Goal: Task Accomplishment & Management: Complete application form

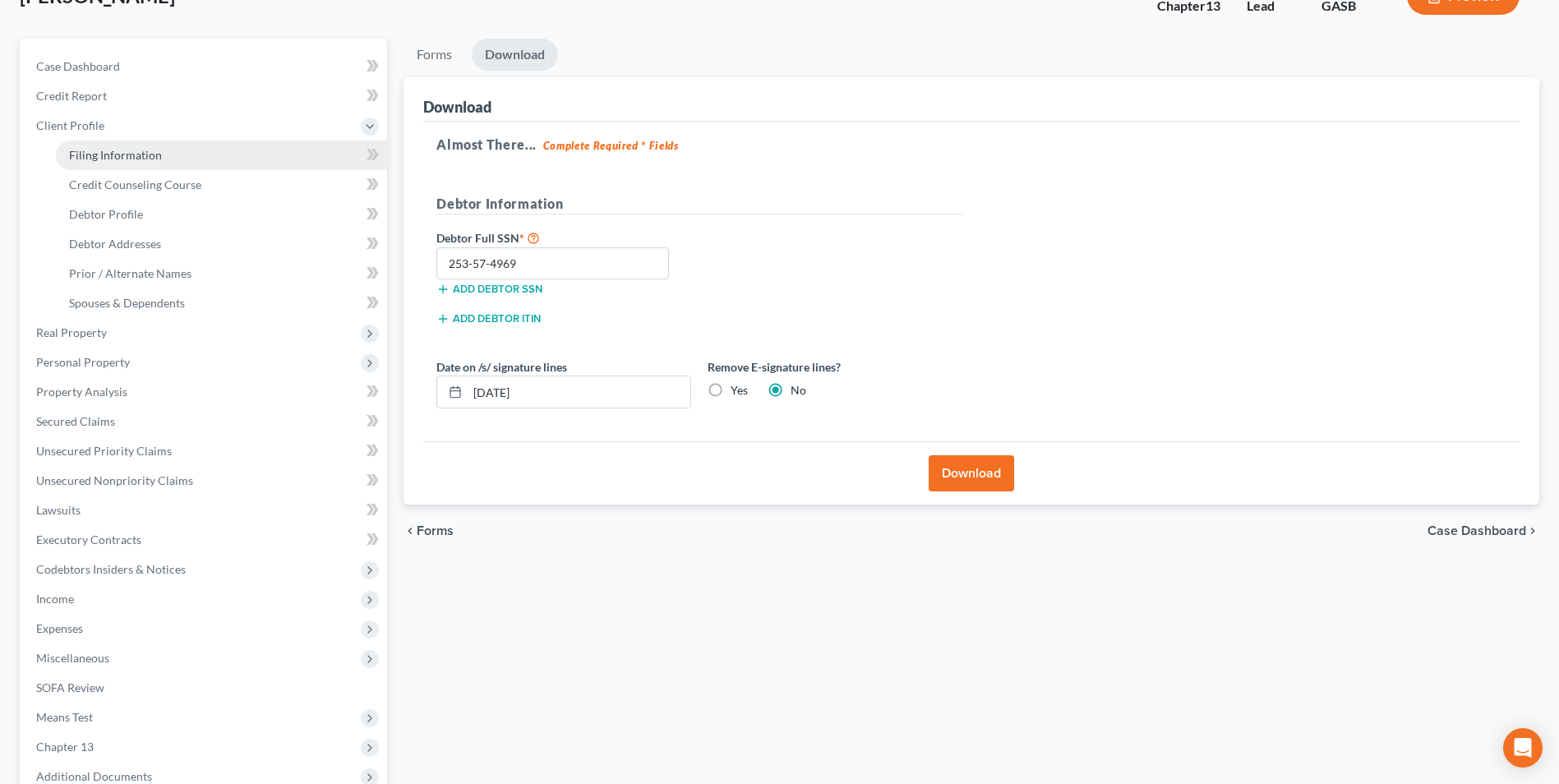
drag, startPoint x: 0, startPoint y: 0, endPoint x: 78, endPoint y: 145, distance: 164.6
click at [78, 145] on link "Filing Information" at bounding box center [222, 156] width 331 height 29
select select "1"
select select "0"
select select "3"
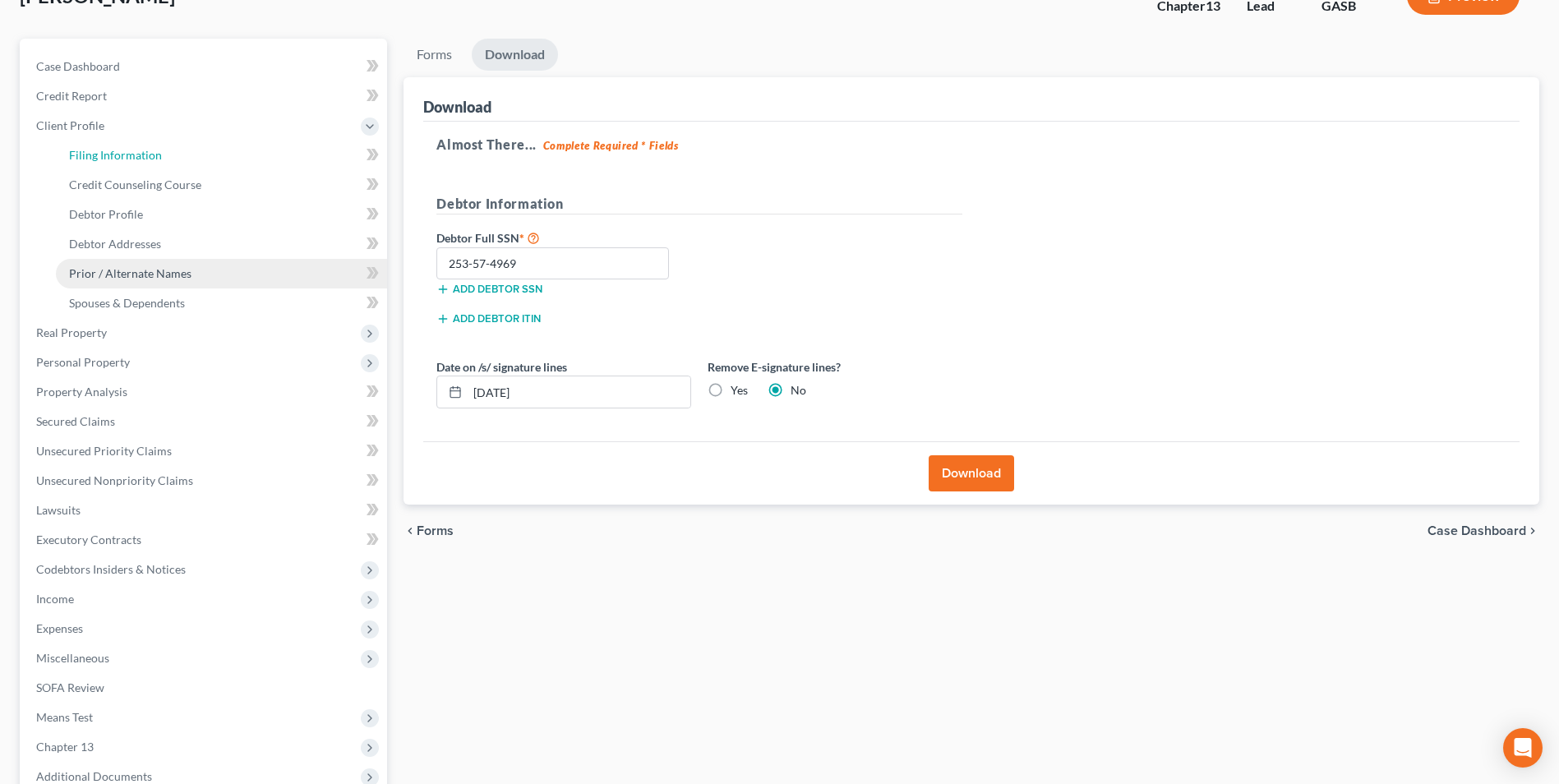
select select "20"
select select "0"
select select "10"
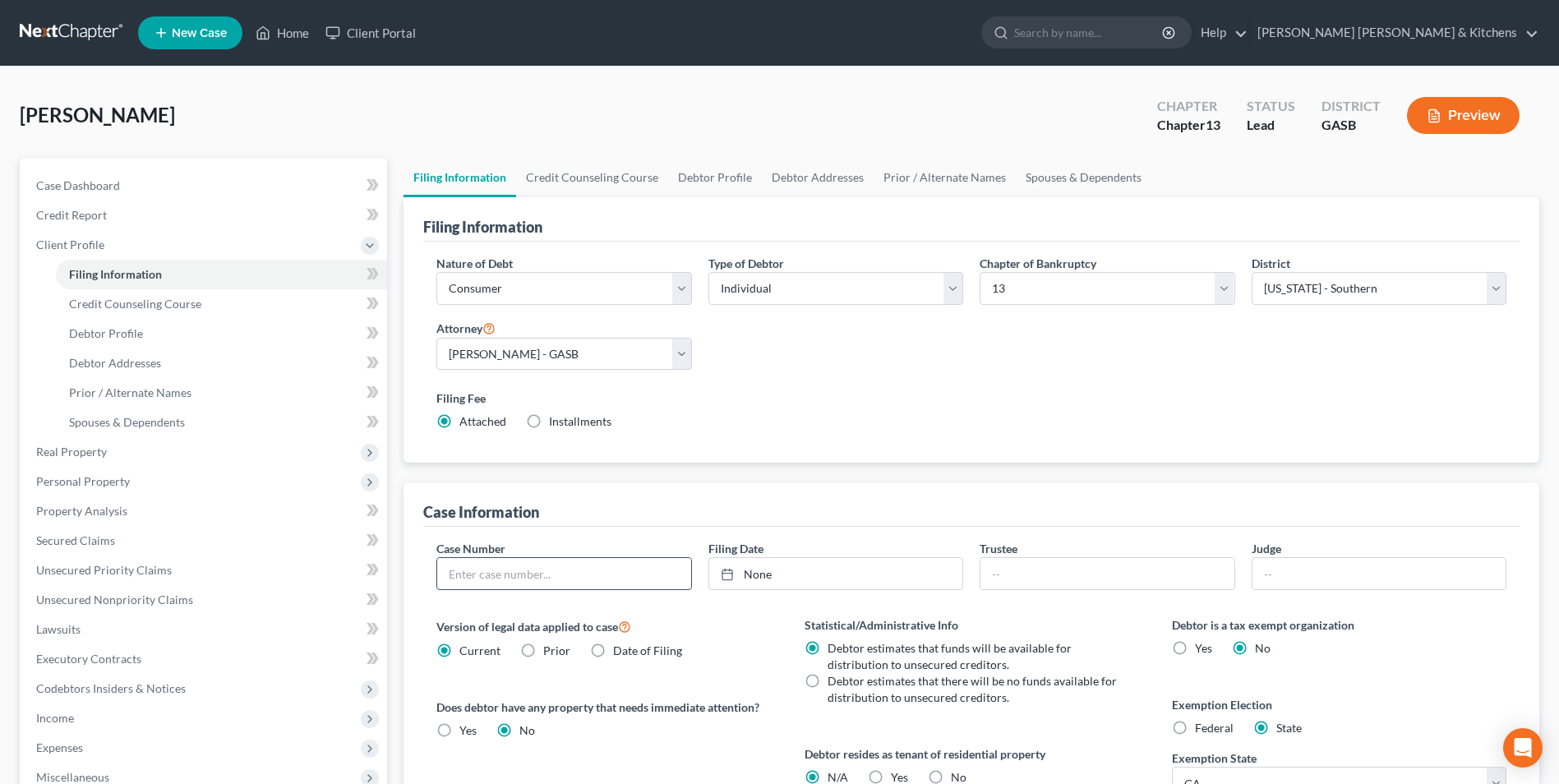
click at [532, 584] on input "text" at bounding box center [563, 573] width 253 height 31
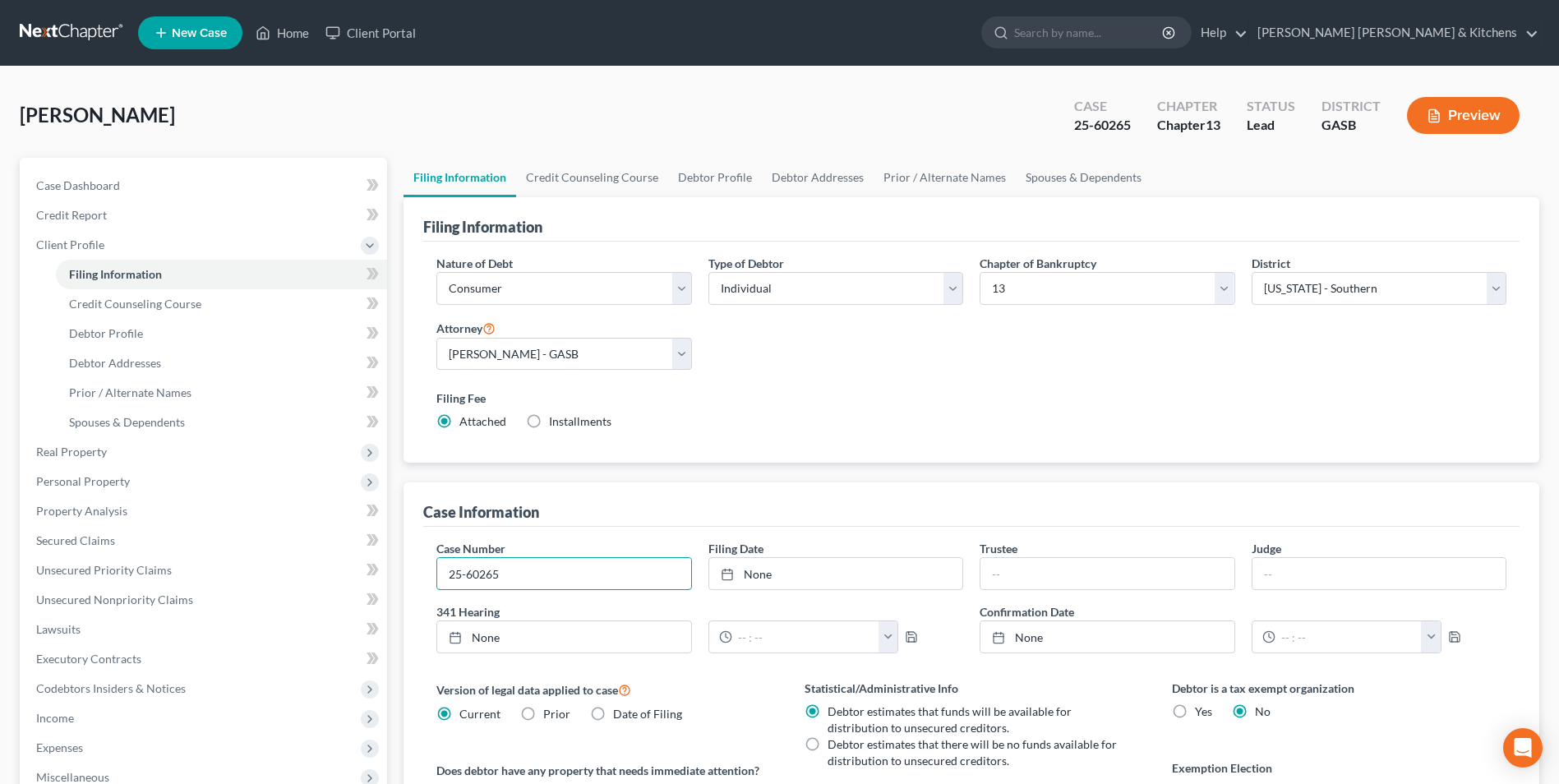
type input "25-60265"
click at [296, 36] on link "Home" at bounding box center [283, 33] width 70 height 29
